Goal: Task Accomplishment & Management: Use online tool/utility

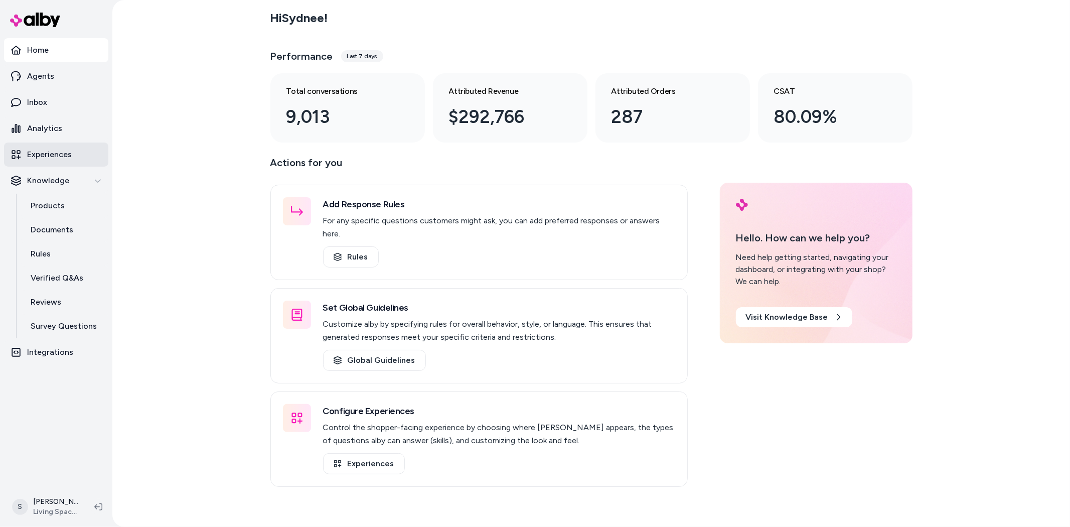
click at [56, 157] on p "Experiences" at bounding box center [49, 154] width 45 height 12
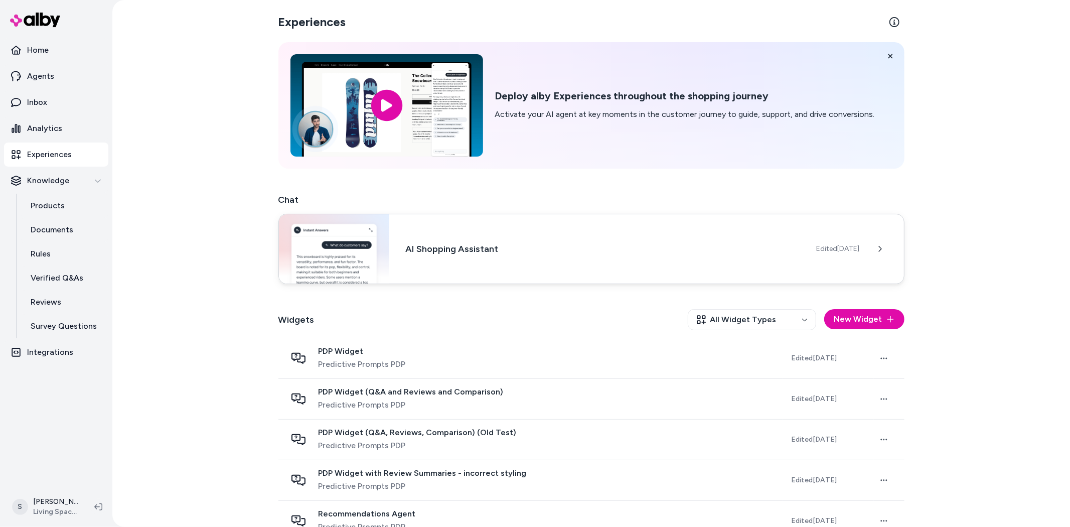
click at [375, 256] on img at bounding box center [334, 248] width 111 height 69
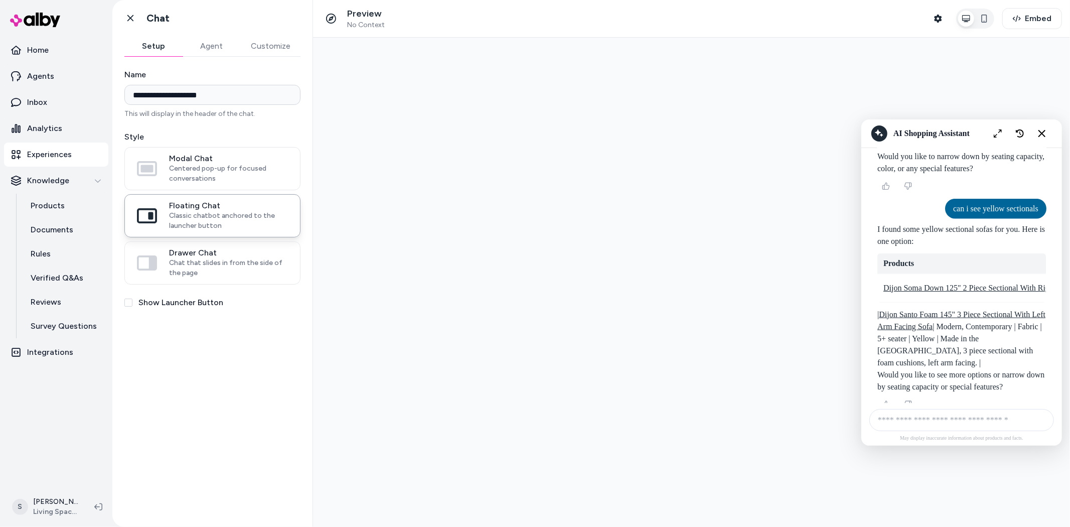
scroll to position [4080, 0]
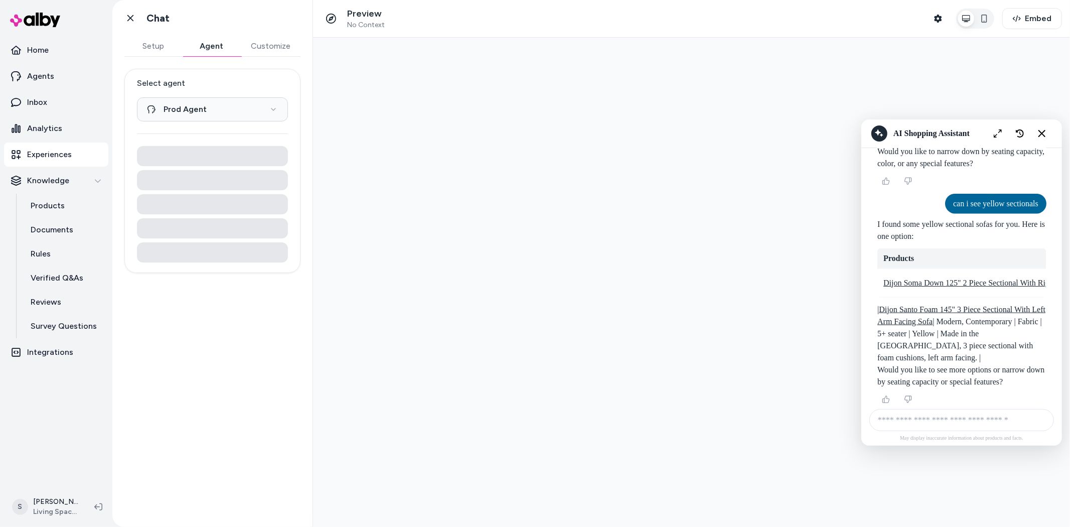
click at [213, 48] on button "Agent" at bounding box center [212, 46] width 58 height 20
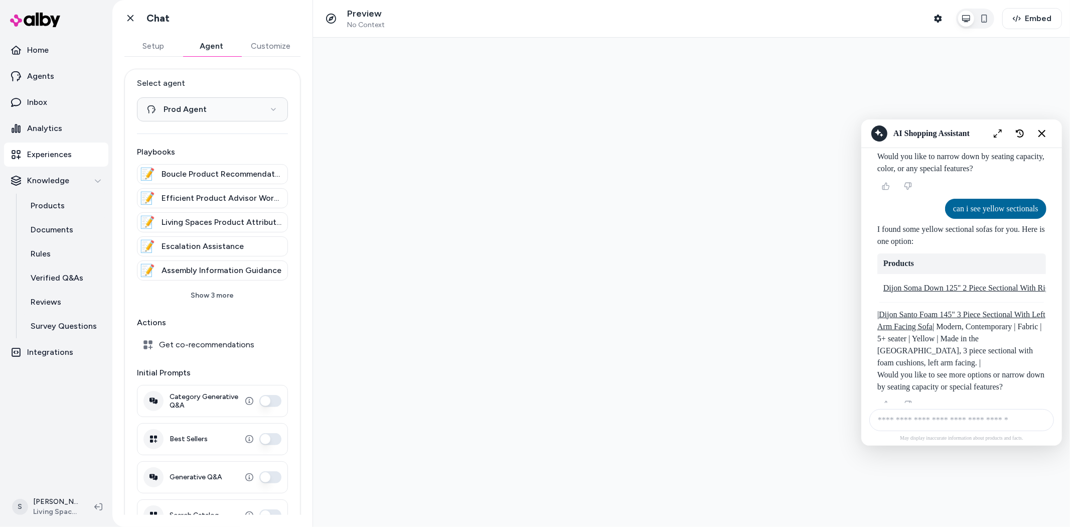
click at [272, 46] on button "Customize" at bounding box center [271, 46] width 60 height 20
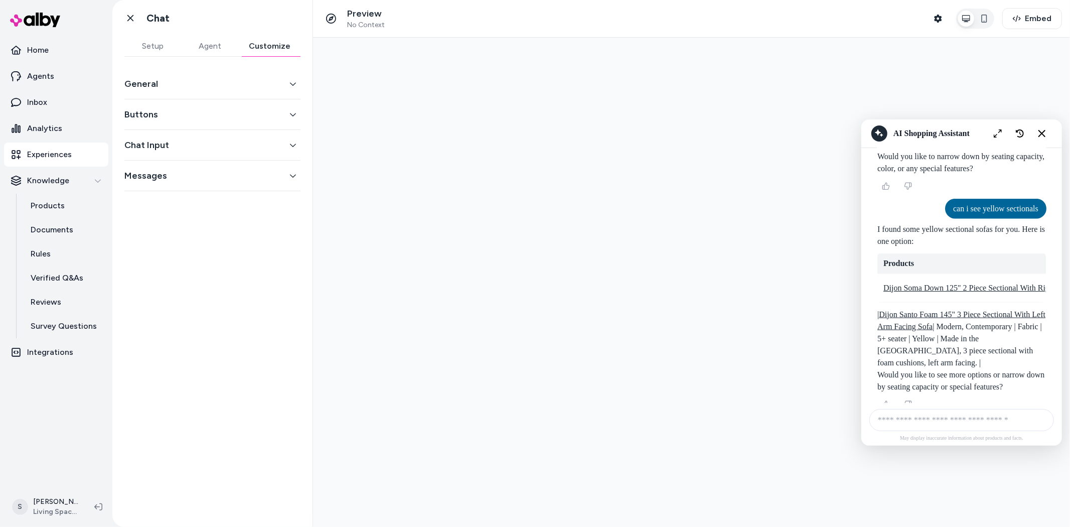
click at [228, 176] on button "Messages" at bounding box center [212, 176] width 176 height 14
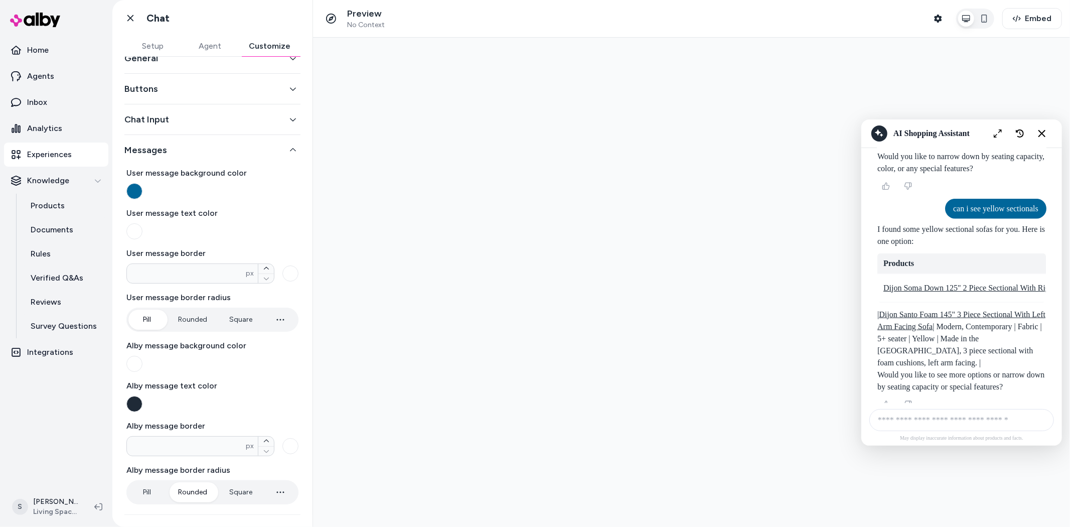
scroll to position [0, 0]
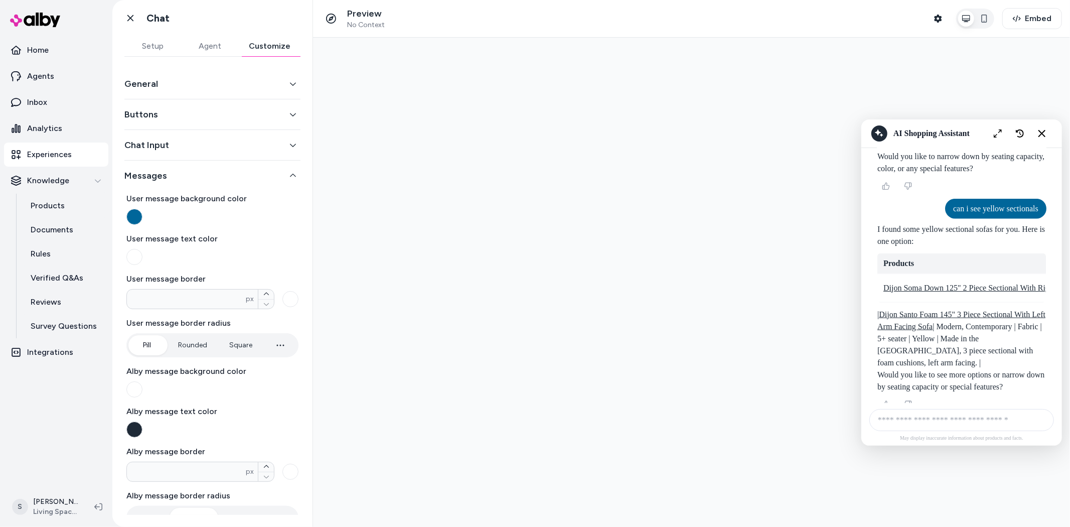
click at [241, 149] on button "Chat Input" at bounding box center [212, 145] width 176 height 14
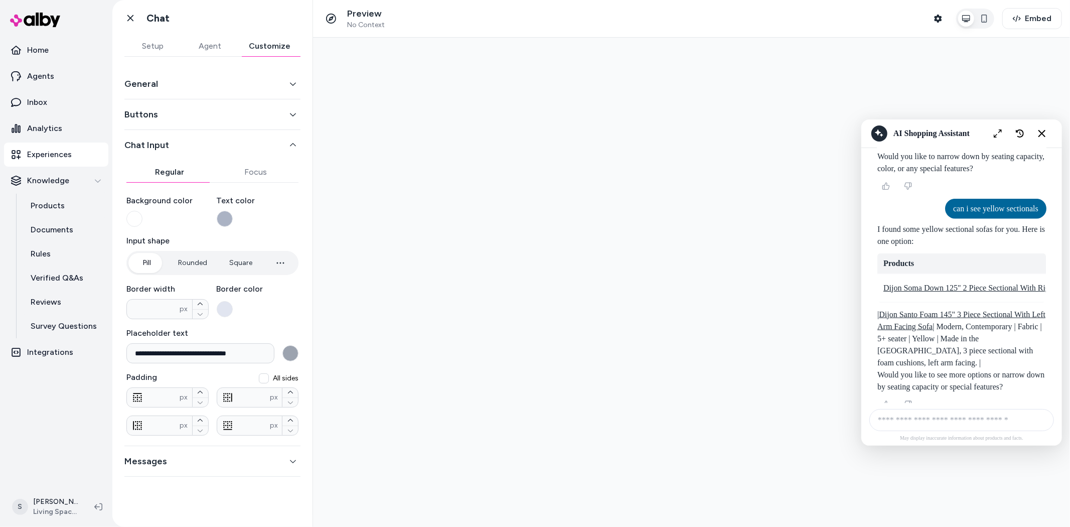
click at [242, 121] on div "Buttons" at bounding box center [212, 114] width 176 height 31
click at [242, 113] on button "Buttons" at bounding box center [212, 114] width 176 height 14
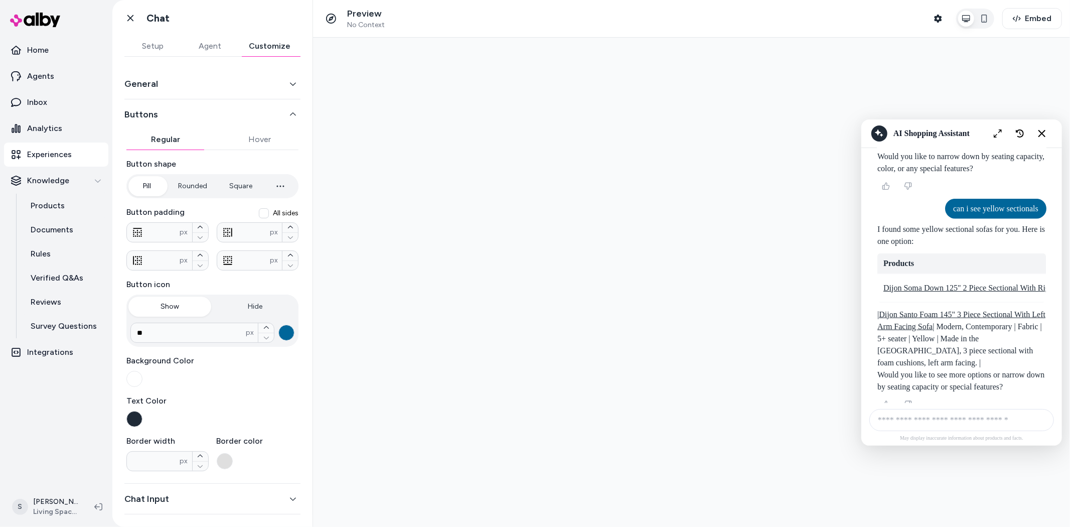
click at [248, 84] on button "General" at bounding box center [212, 84] width 176 height 14
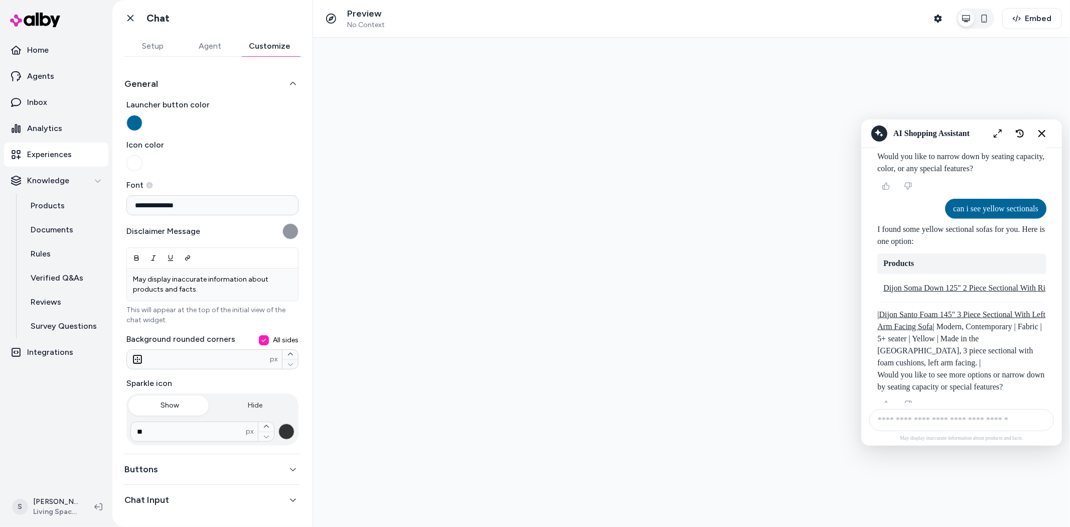
scroll to position [31, 0]
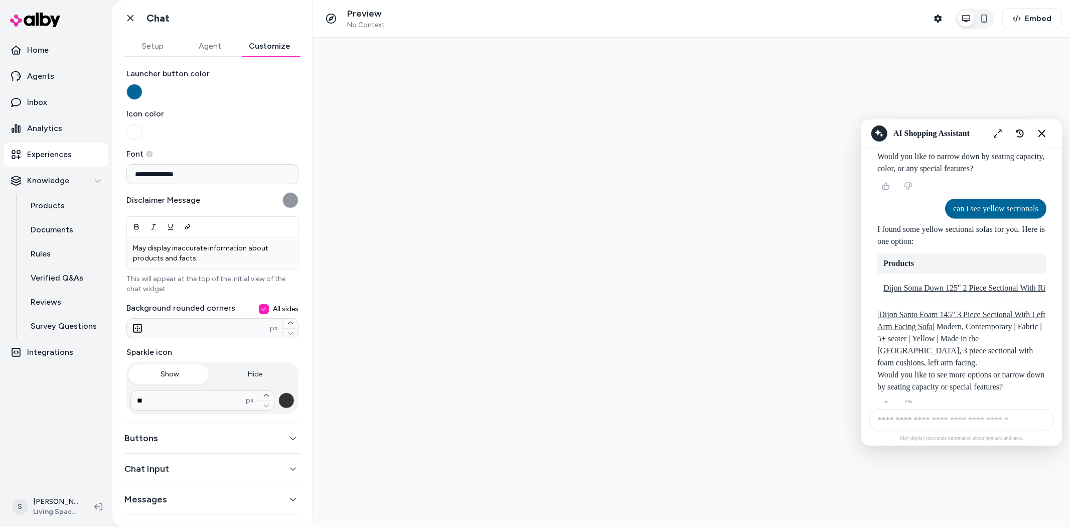
click at [241, 437] on button "Buttons" at bounding box center [212, 438] width 176 height 14
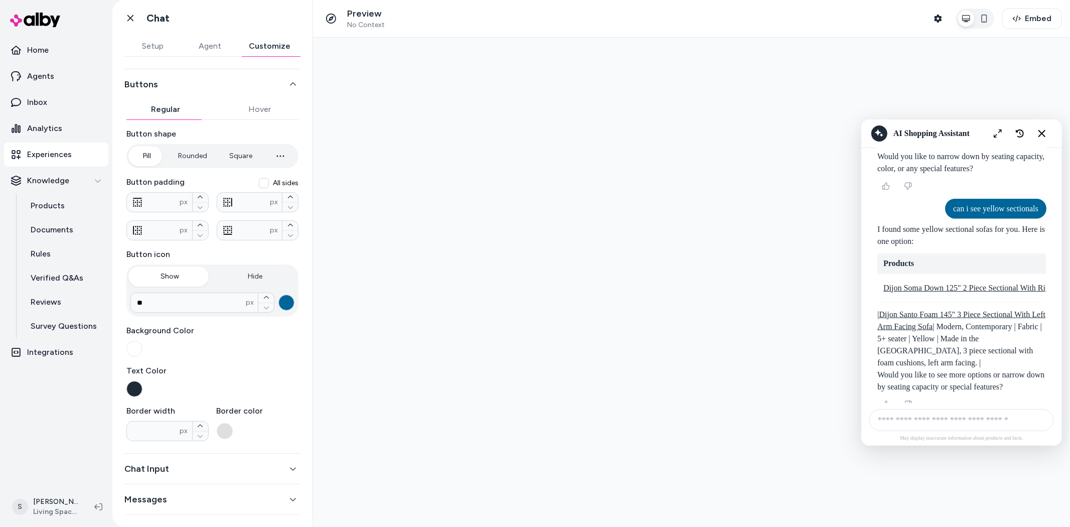
click at [251, 113] on div "Buttons Regular Hover Button shape Pill Rounded Square **** px Button padding A…" at bounding box center [212, 261] width 176 height 384
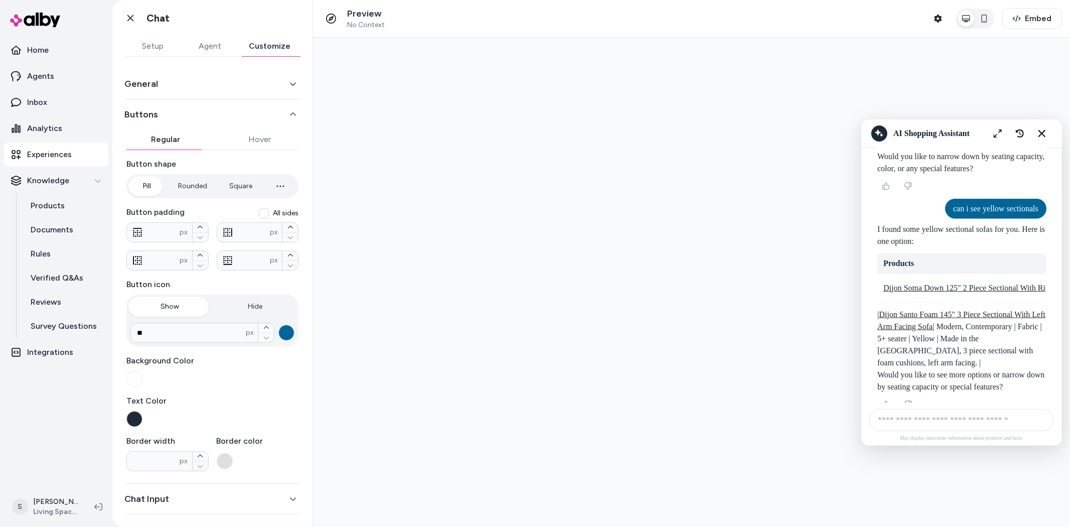
click at [165, 141] on button "Regular" at bounding box center [165, 139] width 78 height 20
click at [254, 137] on button "Hover" at bounding box center [260, 139] width 78 height 20
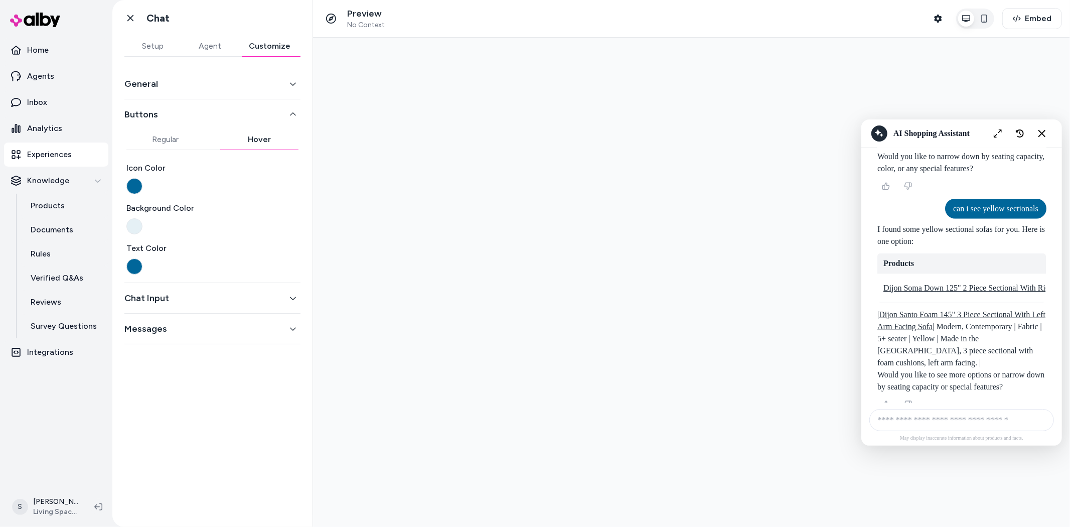
click at [169, 141] on button "Regular" at bounding box center [165, 139] width 78 height 20
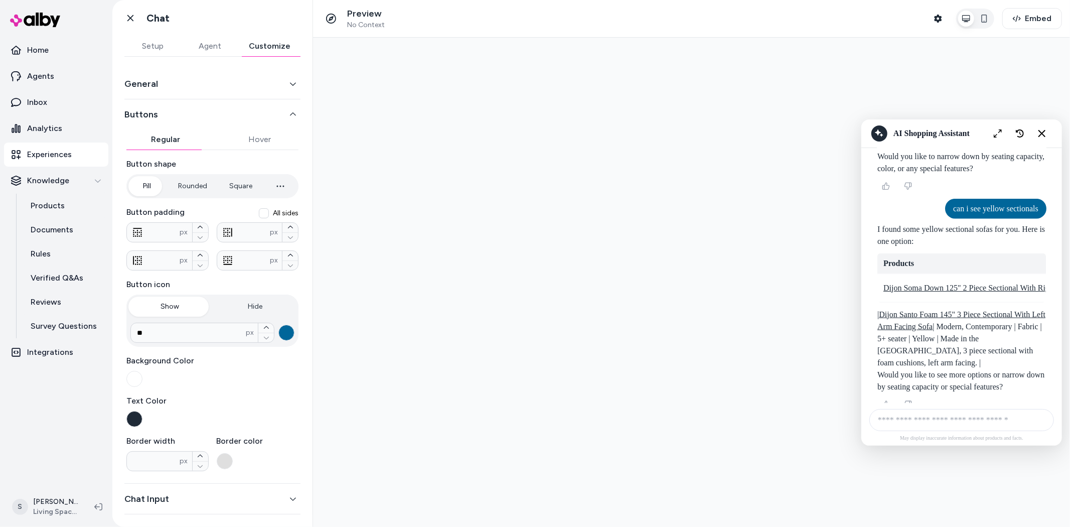
scroll to position [30, 0]
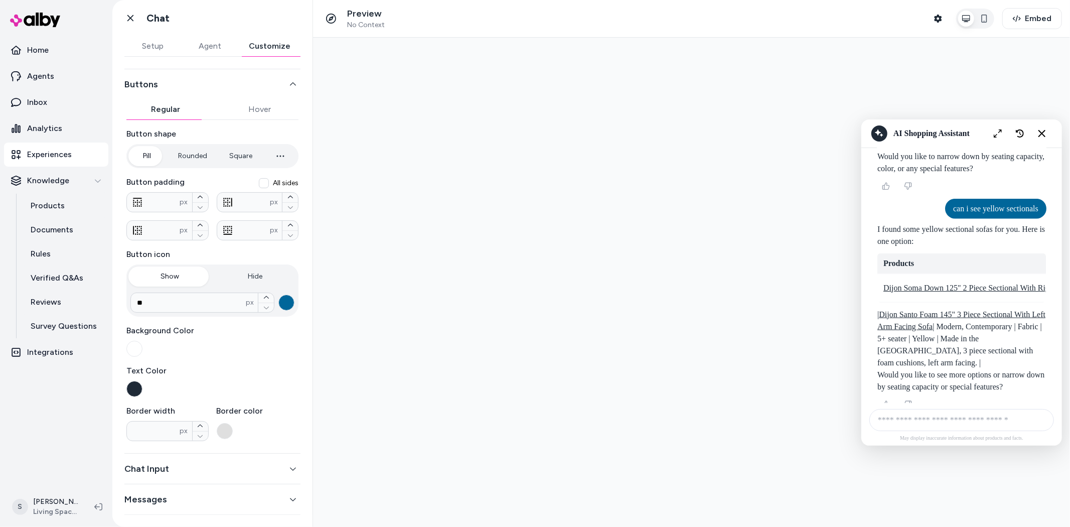
click at [242, 473] on button "Chat Input" at bounding box center [212, 468] width 176 height 14
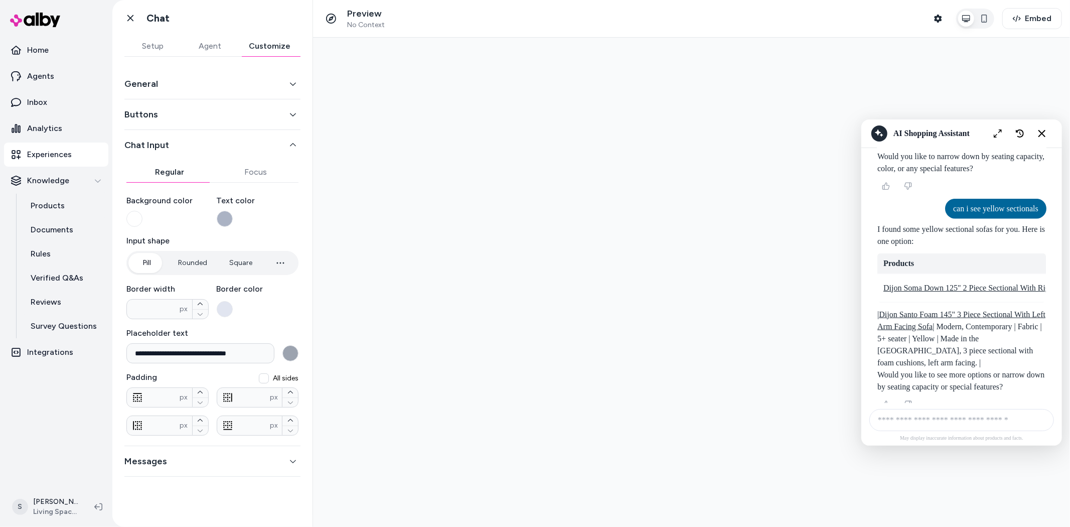
click at [268, 459] on button "Messages" at bounding box center [212, 461] width 176 height 14
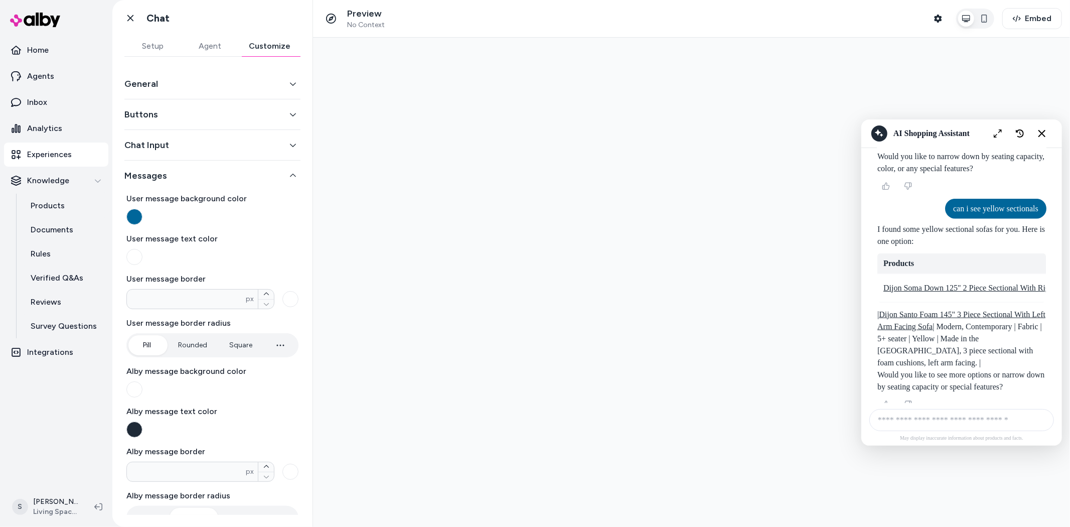
click at [222, 75] on div "General" at bounding box center [212, 84] width 176 height 31
click at [227, 87] on button "General" at bounding box center [212, 84] width 176 height 14
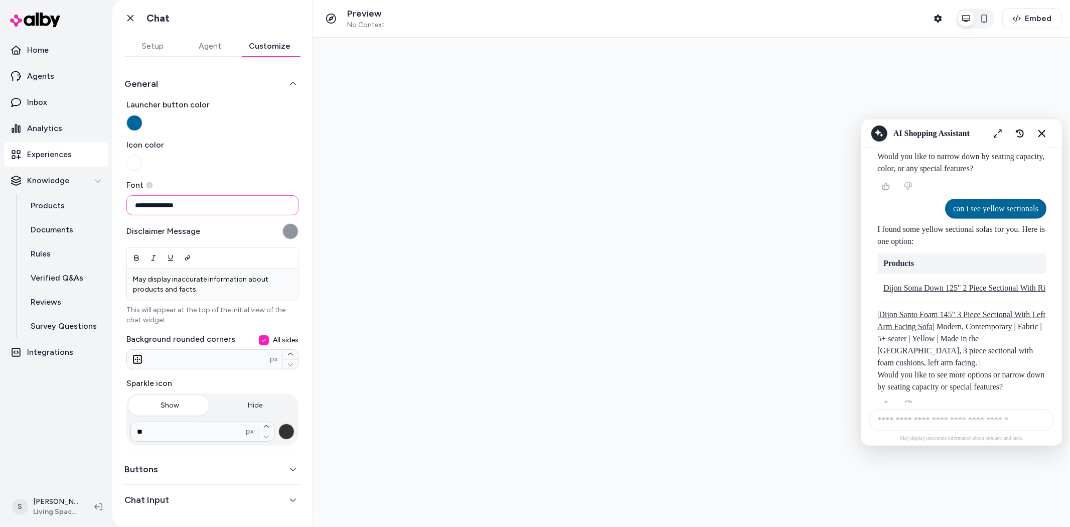
click at [196, 208] on input "**********" at bounding box center [212, 205] width 172 height 20
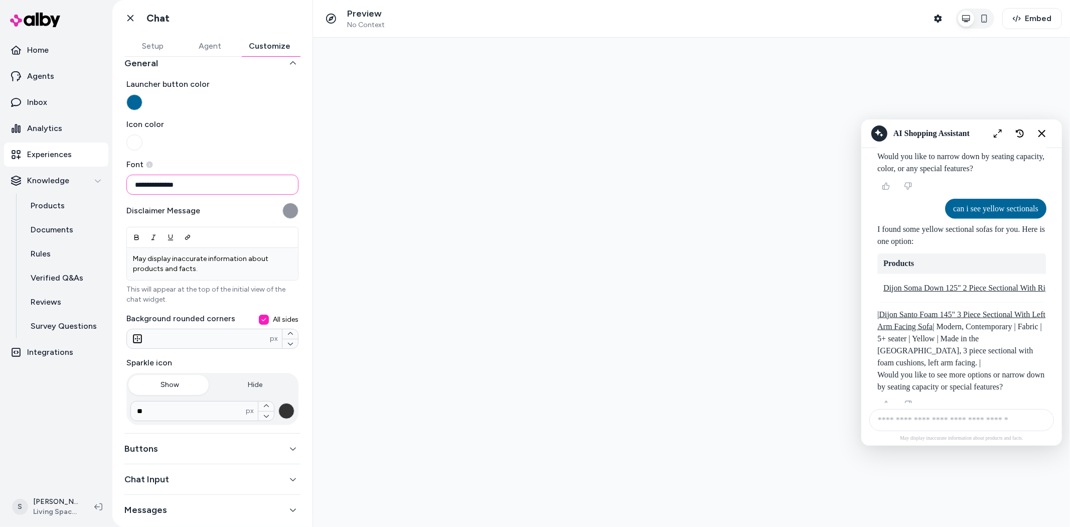
scroll to position [31, 0]
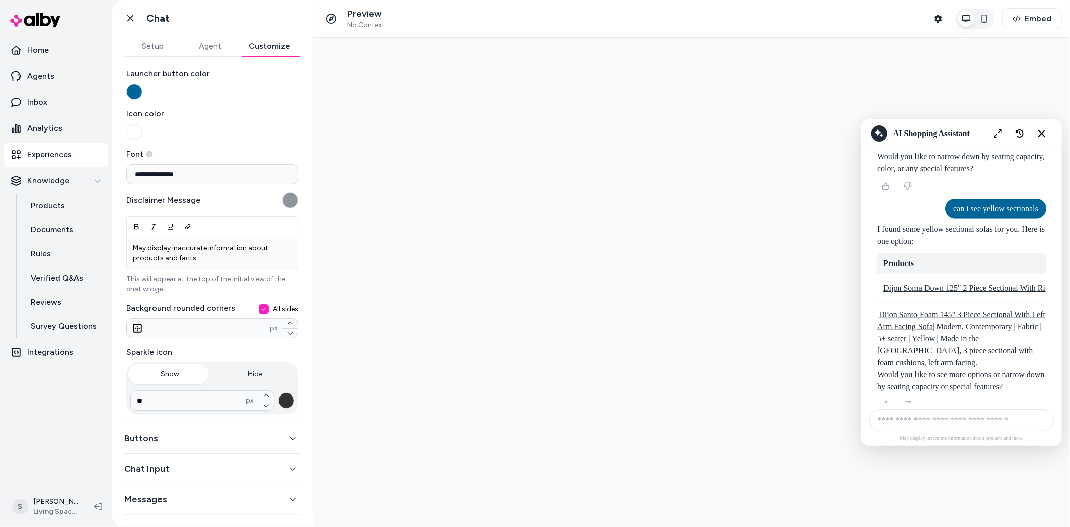
click at [250, 442] on button "Buttons" at bounding box center [212, 438] width 176 height 14
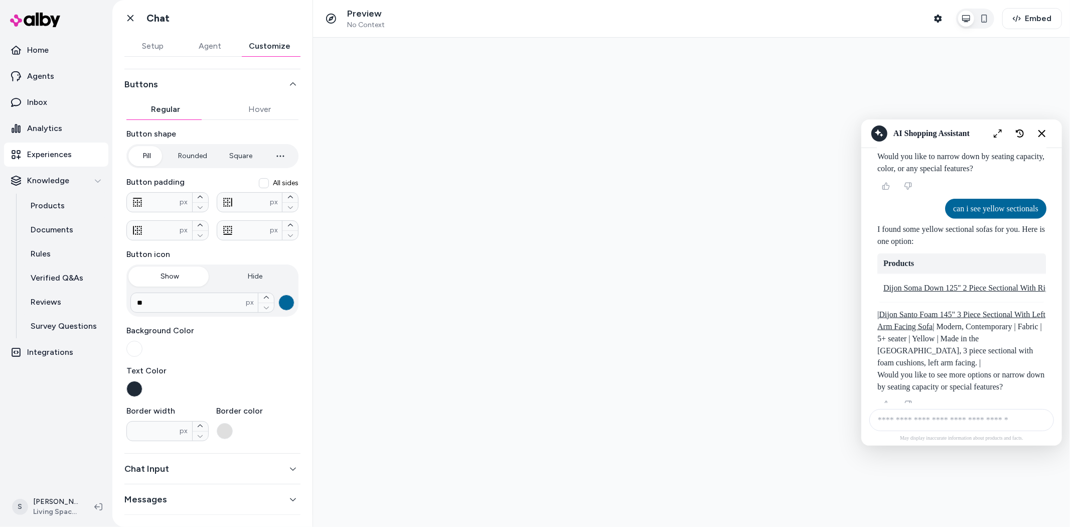
scroll to position [30, 0]
click at [276, 472] on button "Chat Input" at bounding box center [212, 468] width 176 height 14
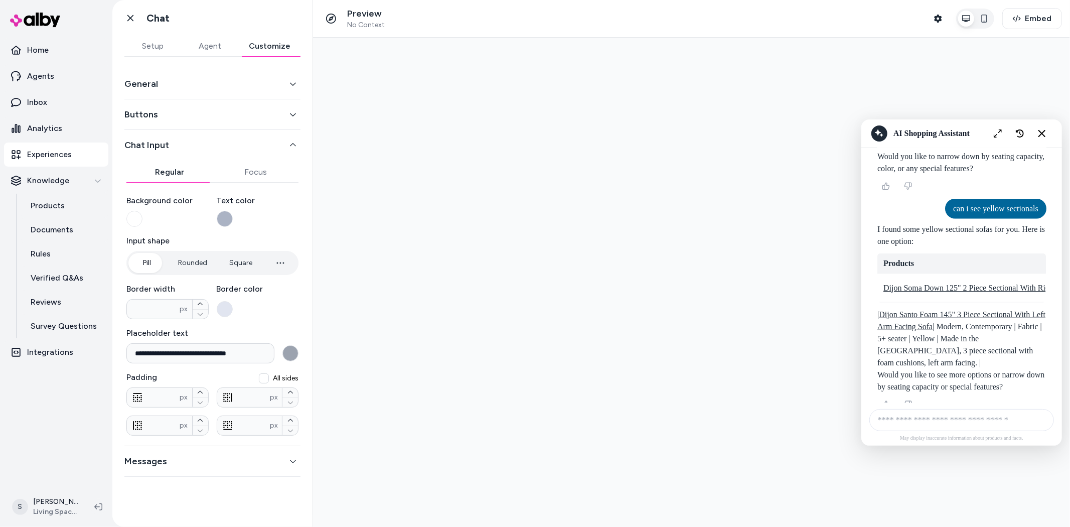
click at [236, 462] on button "Messages" at bounding box center [212, 461] width 176 height 14
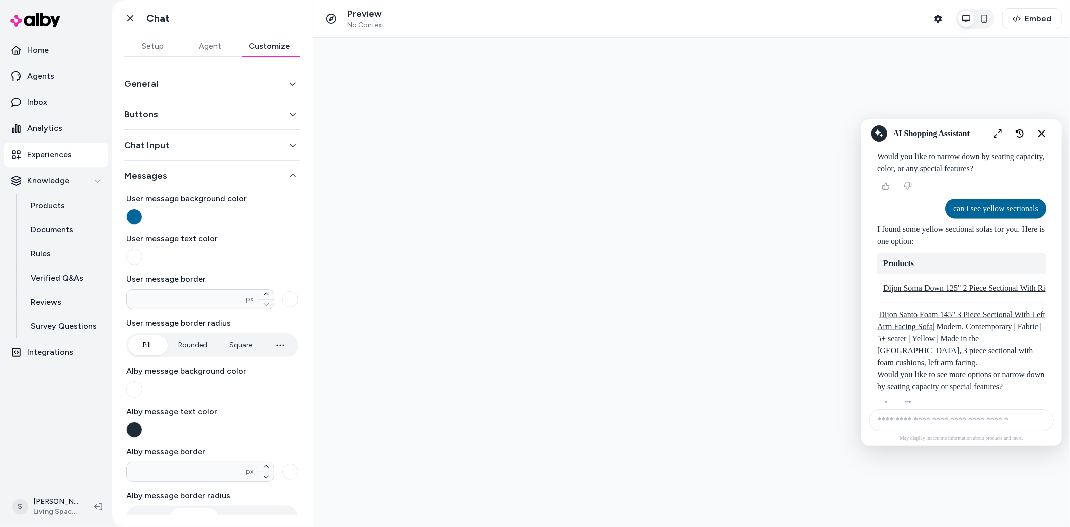
click at [229, 144] on button "Chat Input" at bounding box center [212, 145] width 176 height 14
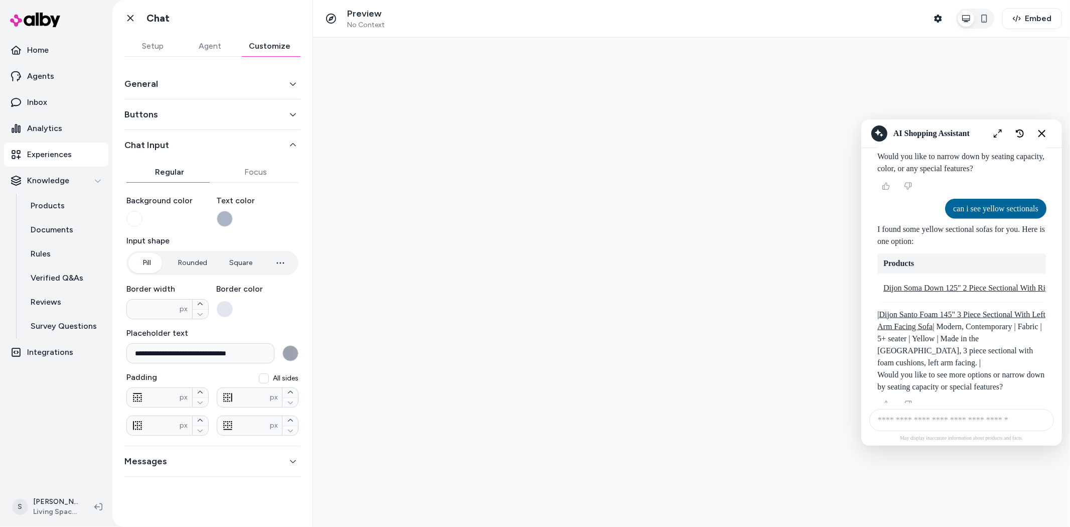
click at [232, 113] on button "Buttons" at bounding box center [212, 114] width 176 height 14
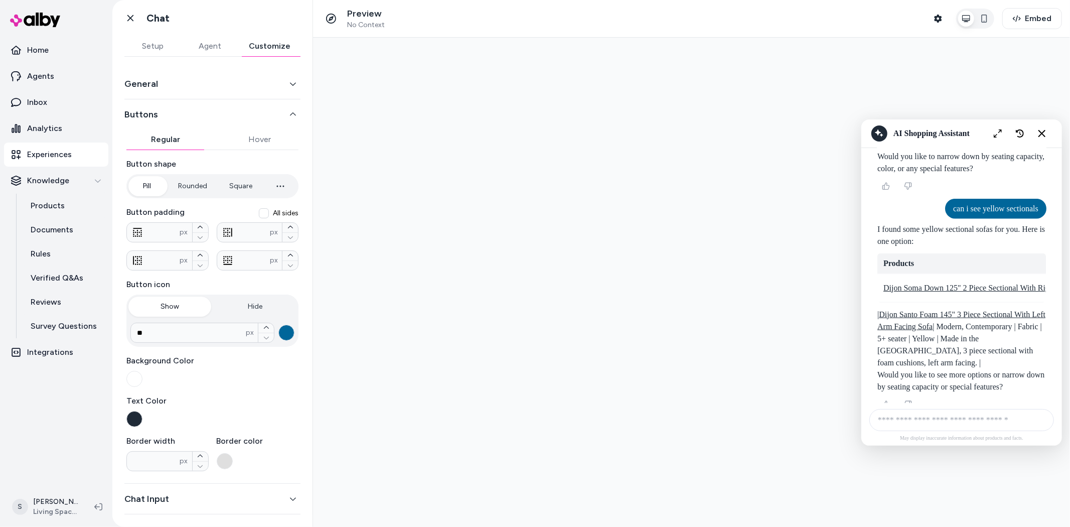
click at [229, 91] on div "General" at bounding box center [212, 84] width 176 height 31
click at [231, 84] on button "General" at bounding box center [212, 84] width 176 height 14
